Goal: Information Seeking & Learning: Learn about a topic

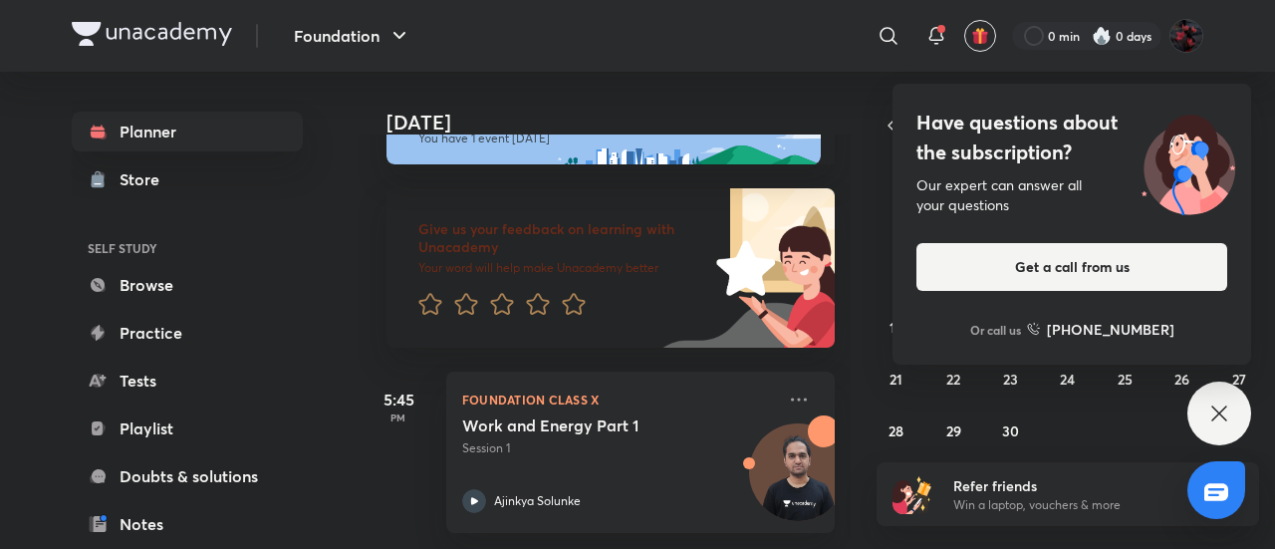
scroll to position [78, 0]
click at [1208, 404] on icon at bounding box center [1219, 413] width 24 height 24
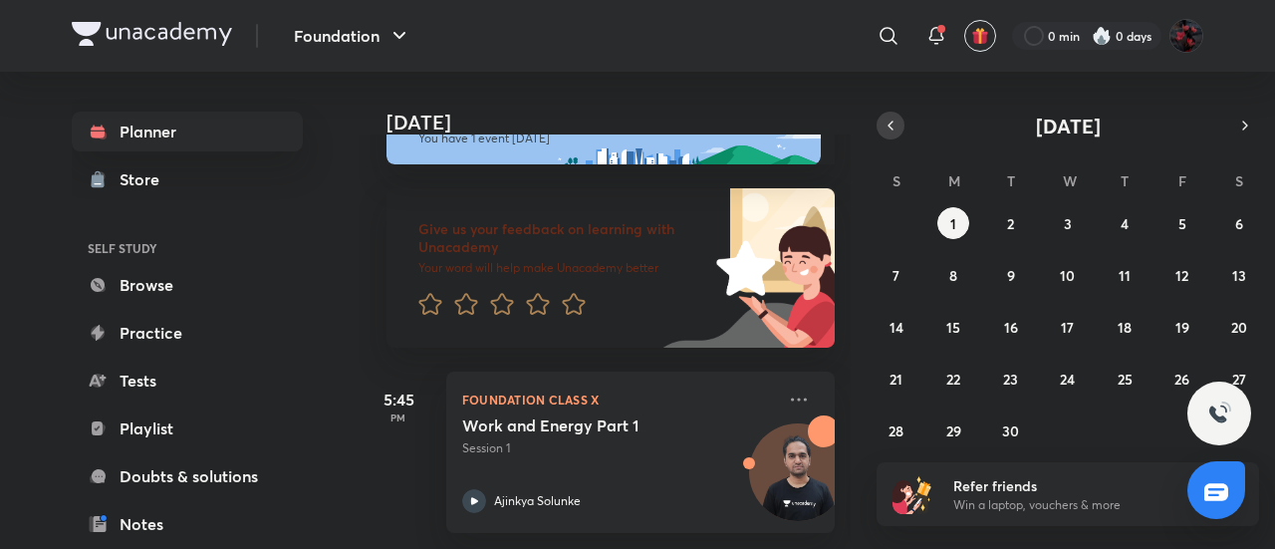
click at [890, 121] on icon "button" at bounding box center [890, 126] width 16 height 18
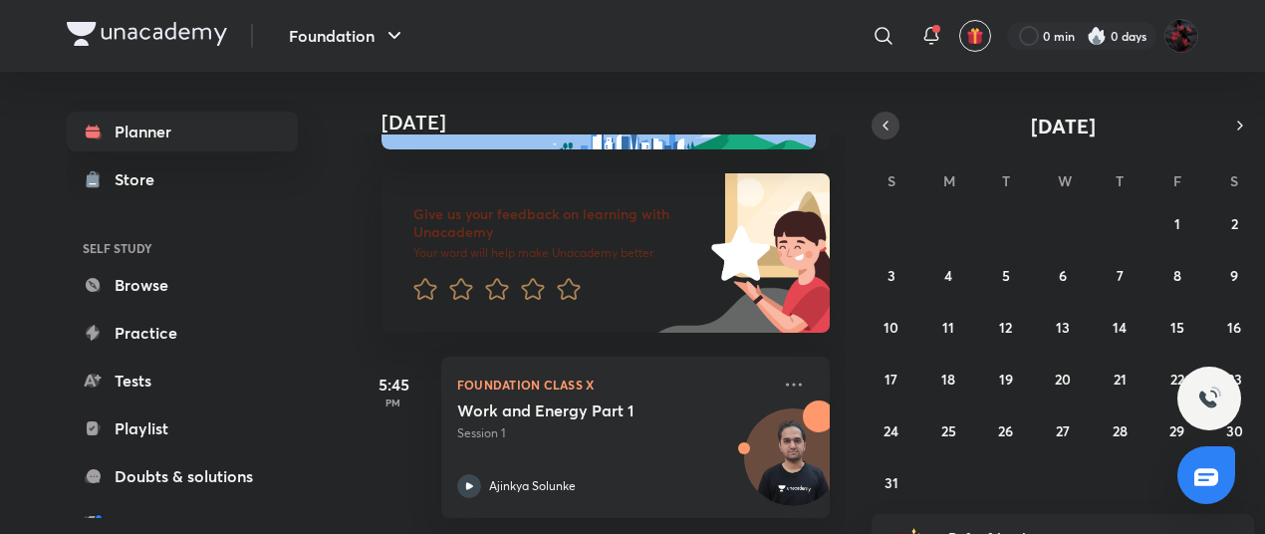
click at [886, 124] on icon "button" at bounding box center [885, 126] width 16 height 18
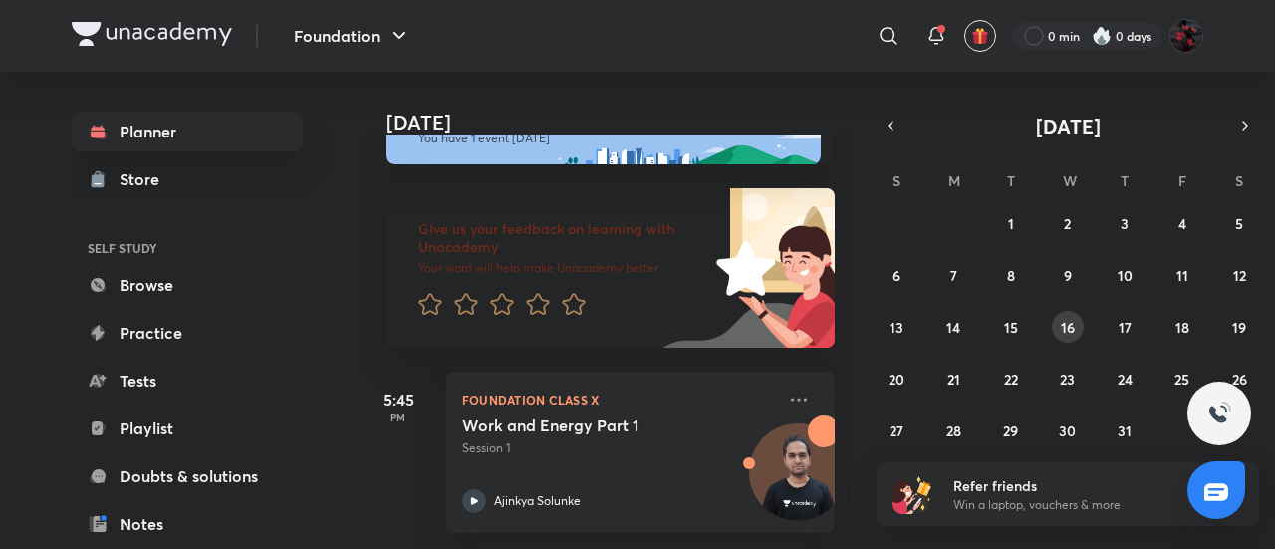
click at [1063, 318] on abbr "16" at bounding box center [1067, 327] width 14 height 19
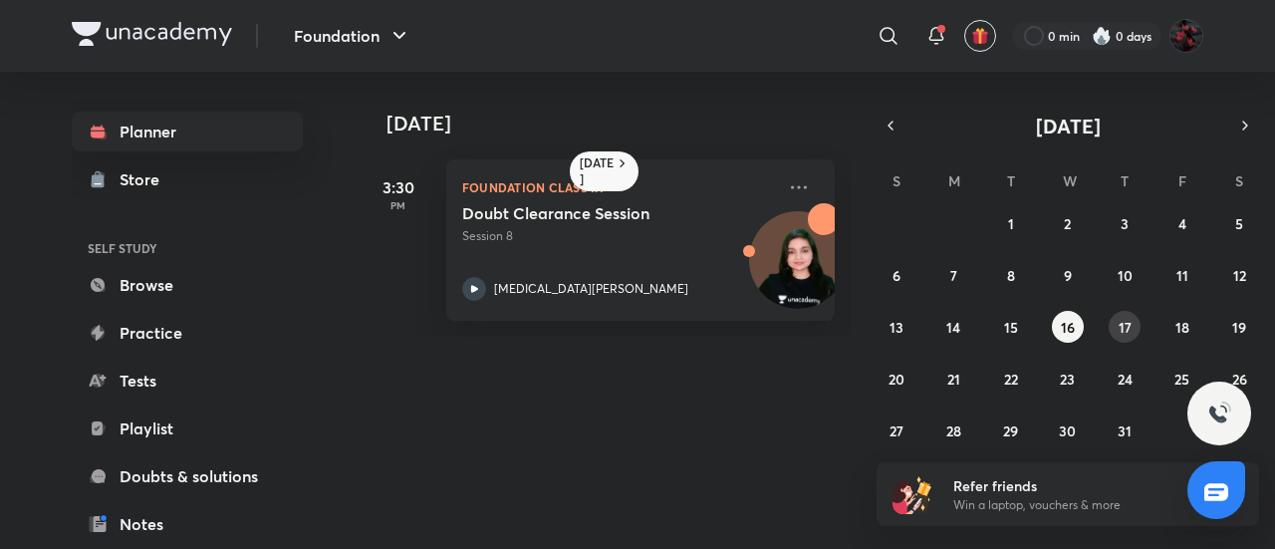
click at [1127, 324] on abbr "17" at bounding box center [1124, 327] width 13 height 19
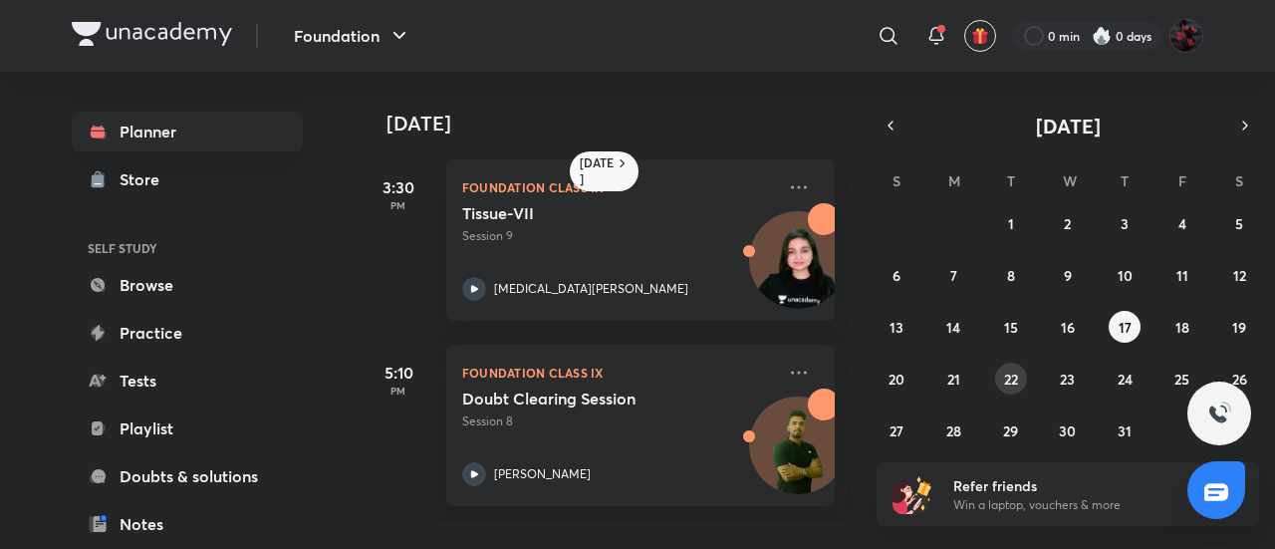
click at [1024, 381] on button "22" at bounding box center [1011, 378] width 32 height 32
click at [1074, 379] on abbr "23" at bounding box center [1066, 378] width 15 height 19
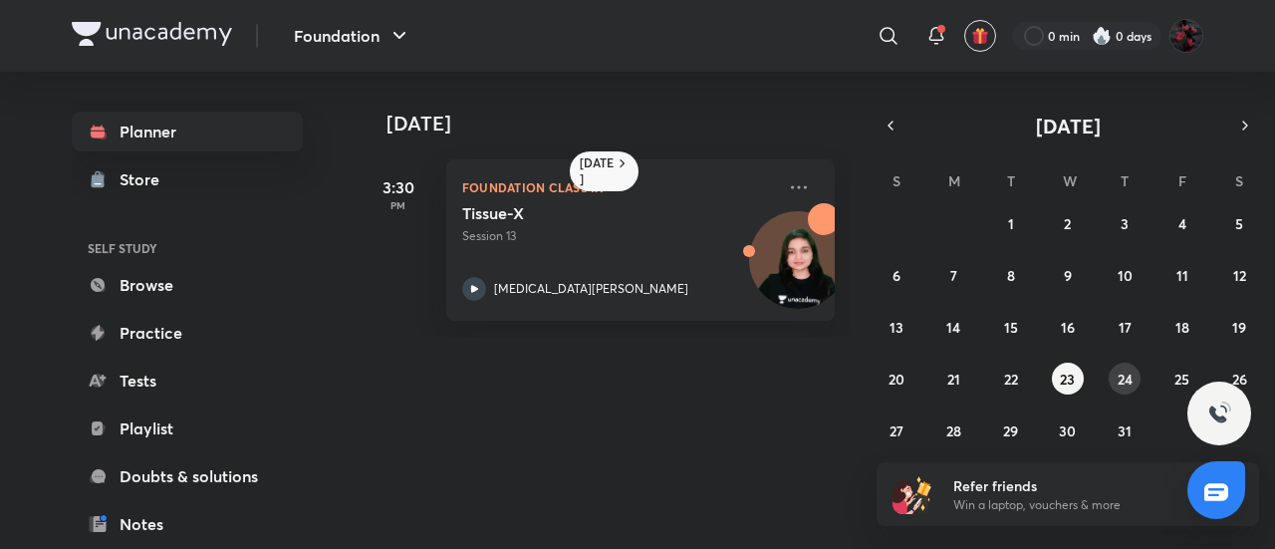
click at [1123, 377] on abbr "24" at bounding box center [1124, 378] width 15 height 19
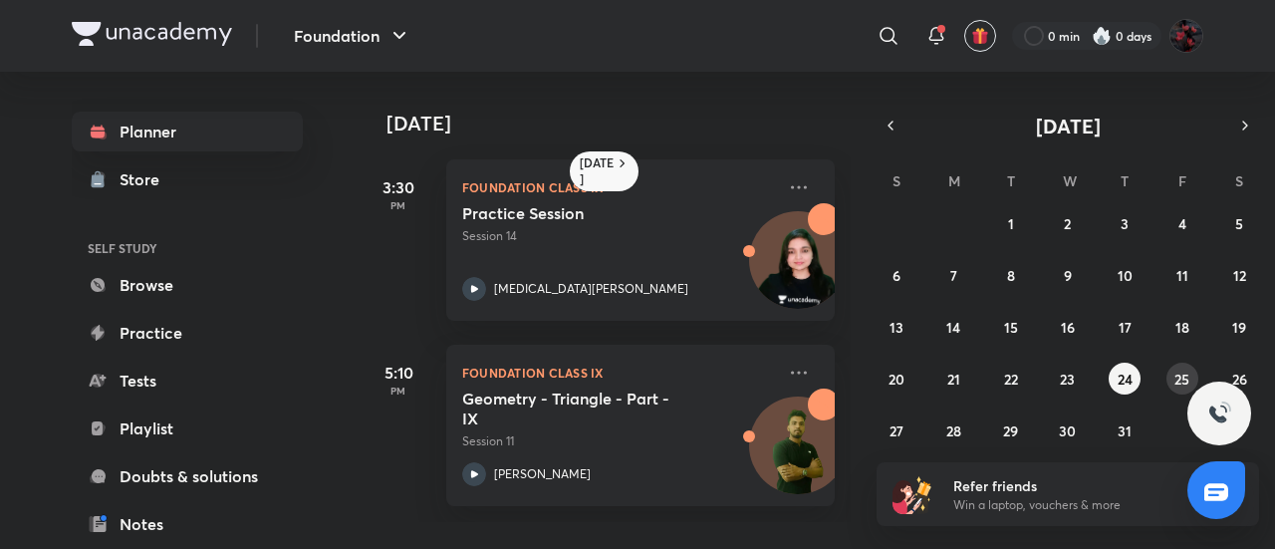
click at [1171, 376] on button "25" at bounding box center [1182, 378] width 32 height 32
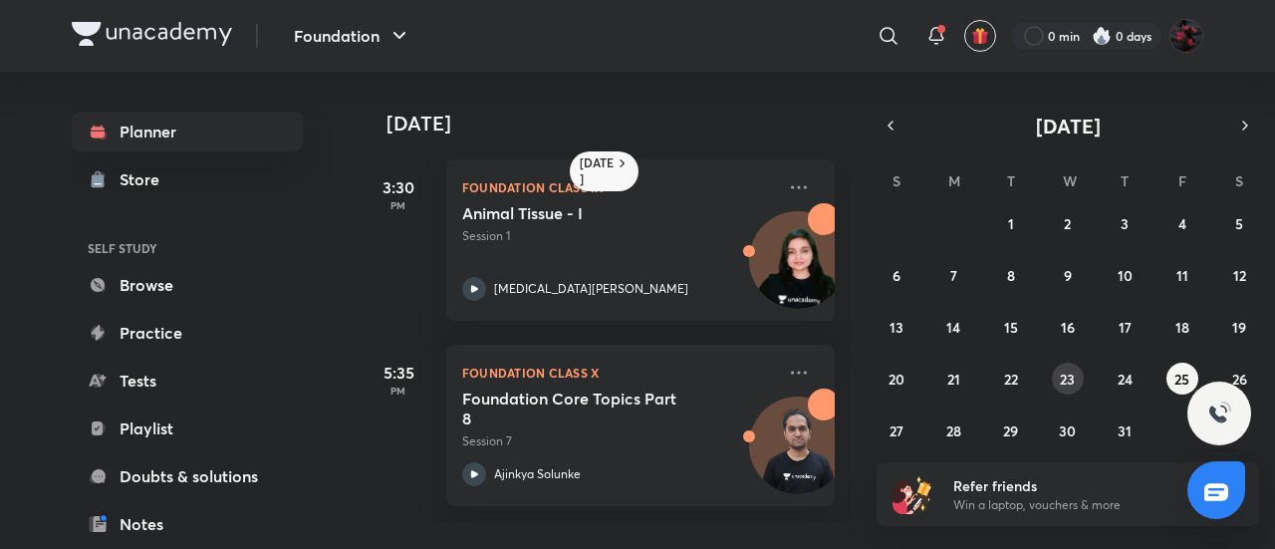
click at [1068, 377] on abbr "23" at bounding box center [1066, 378] width 15 height 19
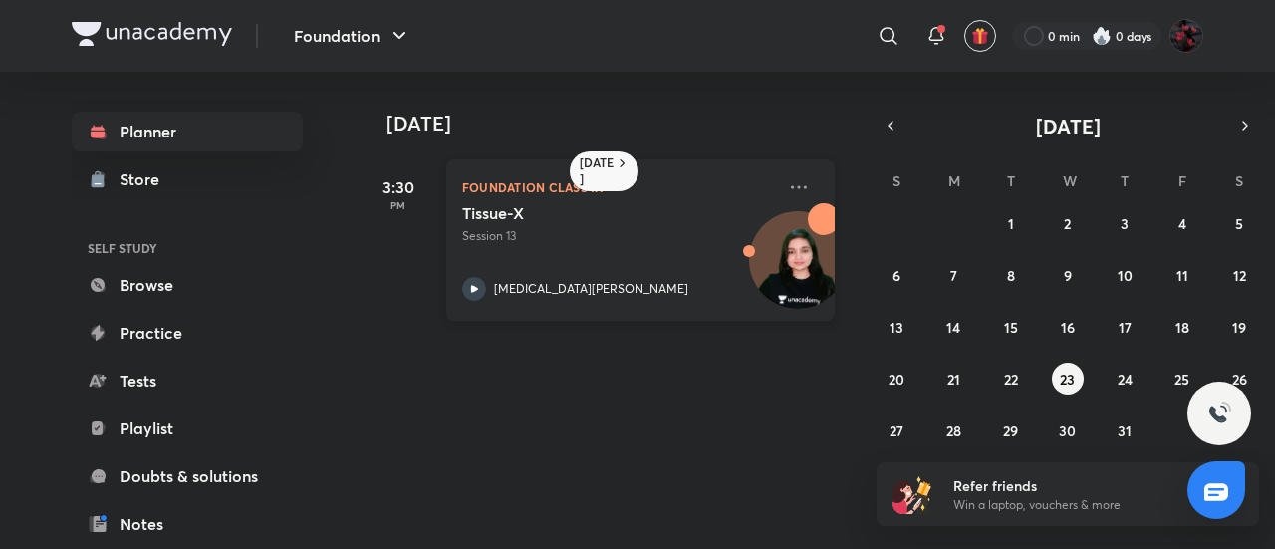
click at [473, 284] on icon at bounding box center [474, 289] width 24 height 24
click at [473, 287] on icon at bounding box center [474, 288] width 7 height 7
